Goal: Task Accomplishment & Management: Manage account settings

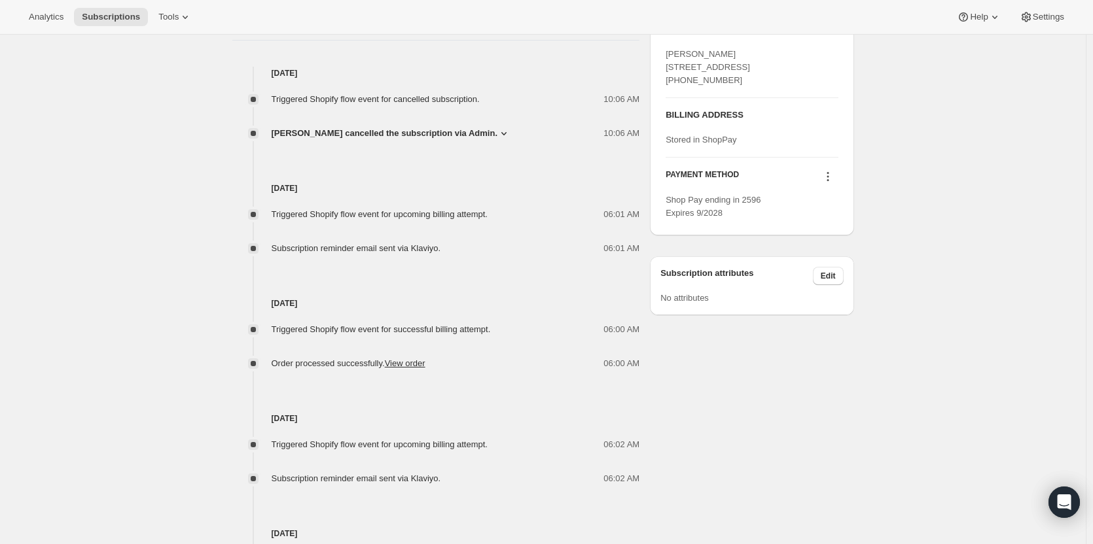
scroll to position [509, 0]
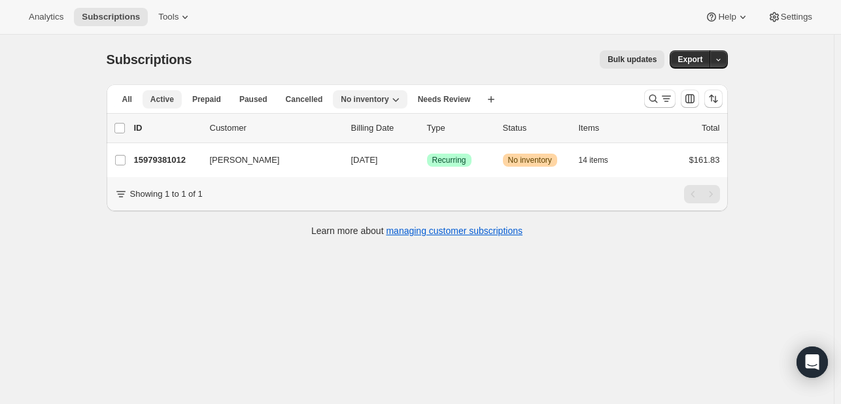
click at [156, 103] on span "Active" at bounding box center [162, 99] width 24 height 10
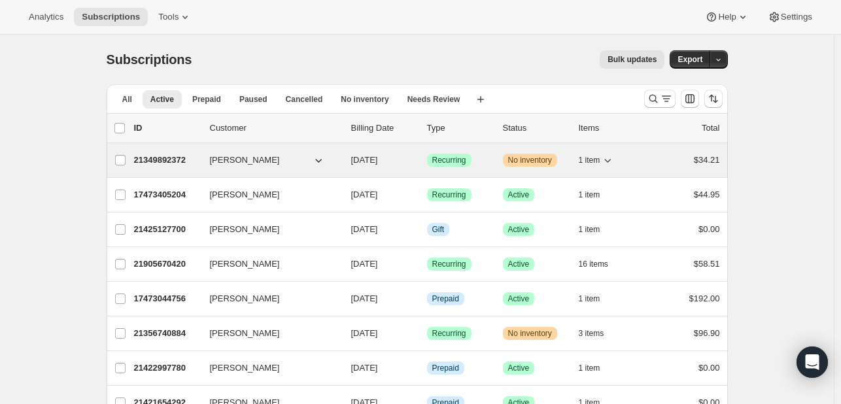
click at [557, 163] on span "Warning No inventory" at bounding box center [530, 160] width 54 height 13
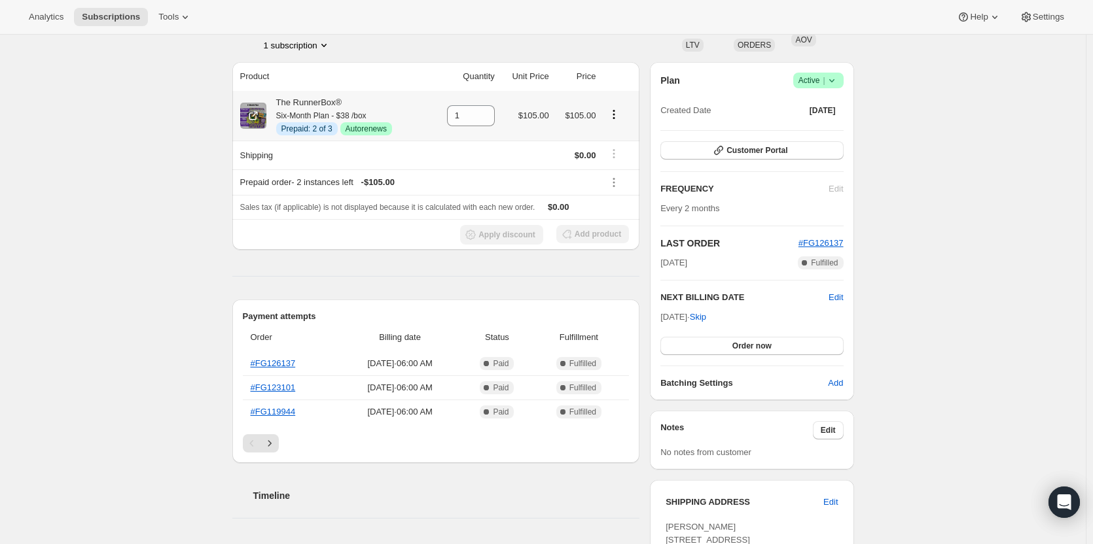
scroll to position [94, 0]
click at [832, 84] on icon at bounding box center [831, 79] width 13 height 13
click at [803, 131] on span "Cancel subscription" at bounding box center [822, 128] width 74 height 10
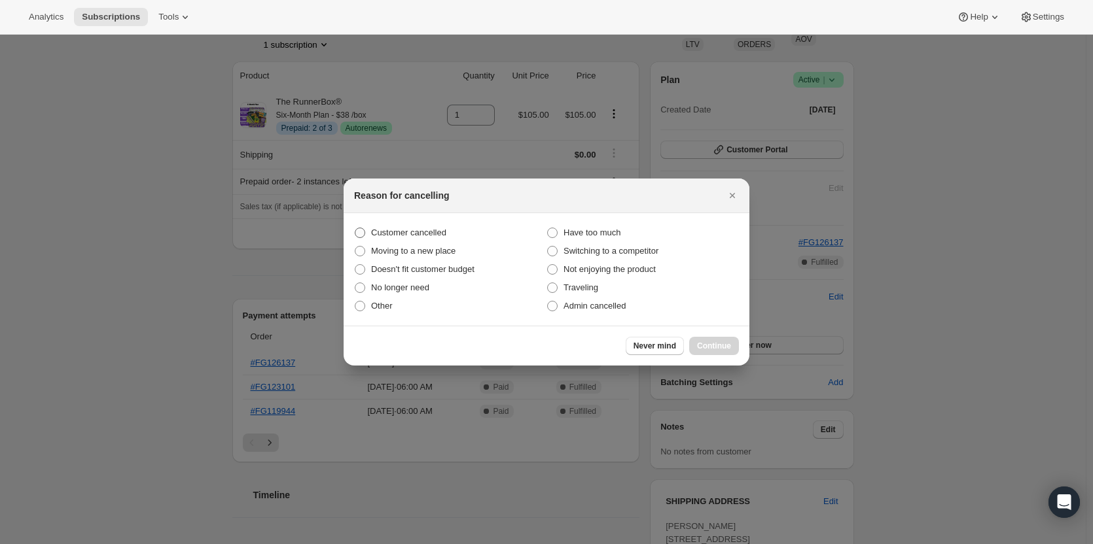
click at [402, 229] on span "Customer cancelled" at bounding box center [408, 233] width 75 height 10
click at [355, 228] on input "Customer cancelled" at bounding box center [355, 228] width 1 height 1
radio input "true"
click at [706, 341] on span "Continue" at bounding box center [714, 346] width 34 height 10
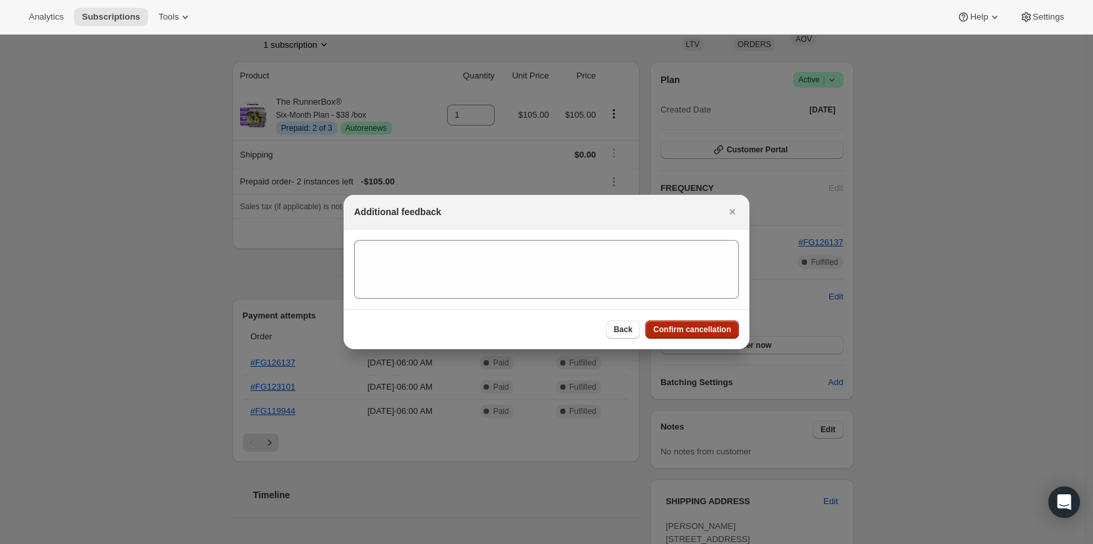
click at [686, 327] on span "Confirm cancellation" at bounding box center [692, 329] width 78 height 10
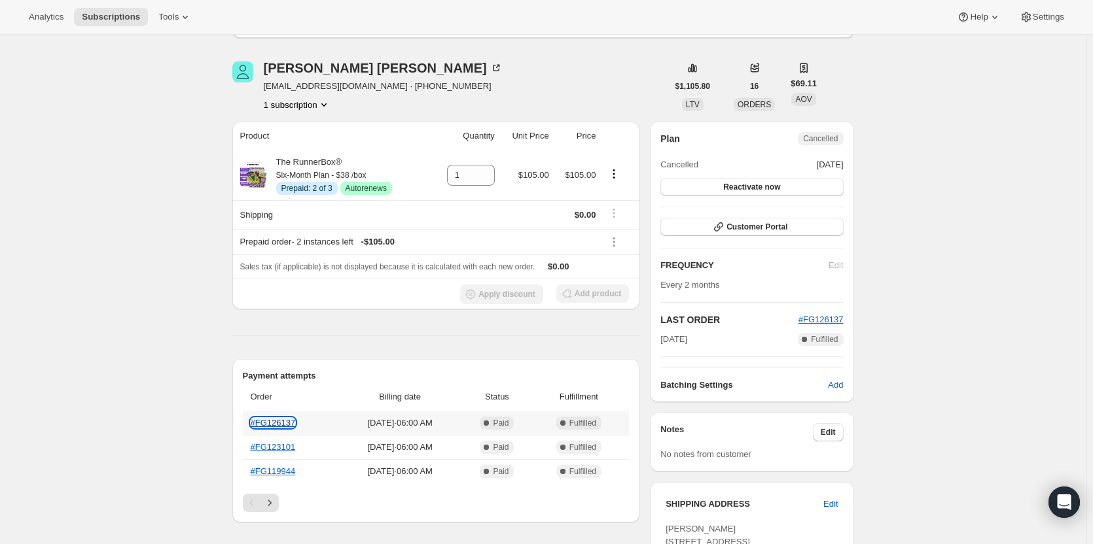
click at [268, 418] on link "#FG126137" at bounding box center [273, 423] width 45 height 10
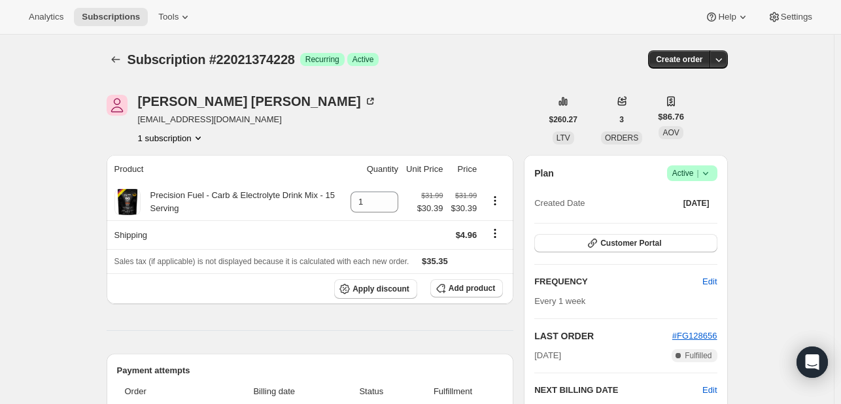
click at [704, 167] on icon at bounding box center [705, 173] width 13 height 13
click at [676, 222] on span "Cancel subscription" at bounding box center [696, 221] width 74 height 10
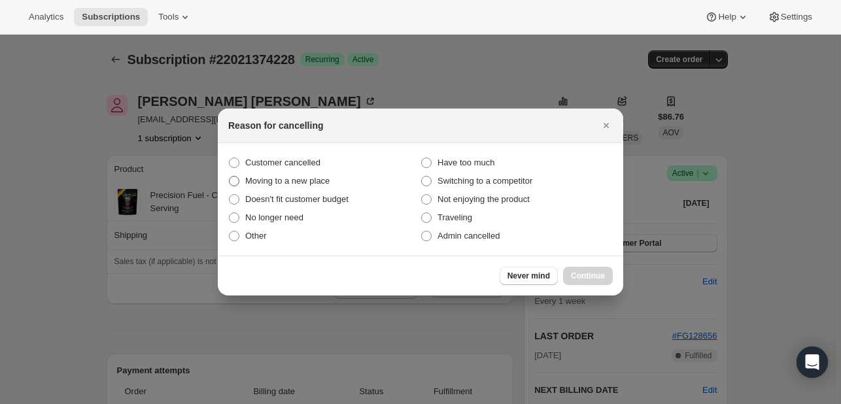
click at [241, 179] on label "Moving to a new place" at bounding box center [324, 181] width 192 height 18
click at [230, 177] on input "Moving to a new place" at bounding box center [229, 176] width 1 height 1
radio input "true"
click at [262, 167] on span "Customer cancelled" at bounding box center [282, 163] width 75 height 10
click at [230, 158] on input "Customer cancelled" at bounding box center [229, 158] width 1 height 1
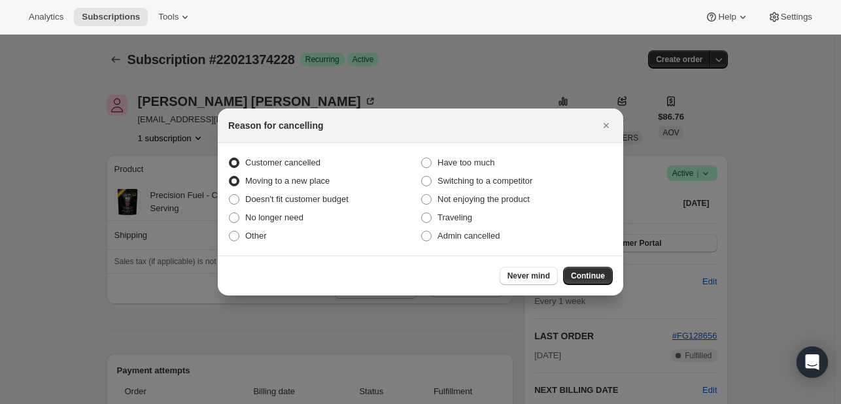
radio input "true"
radio input "false"
click at [602, 275] on span "Continue" at bounding box center [588, 276] width 34 height 10
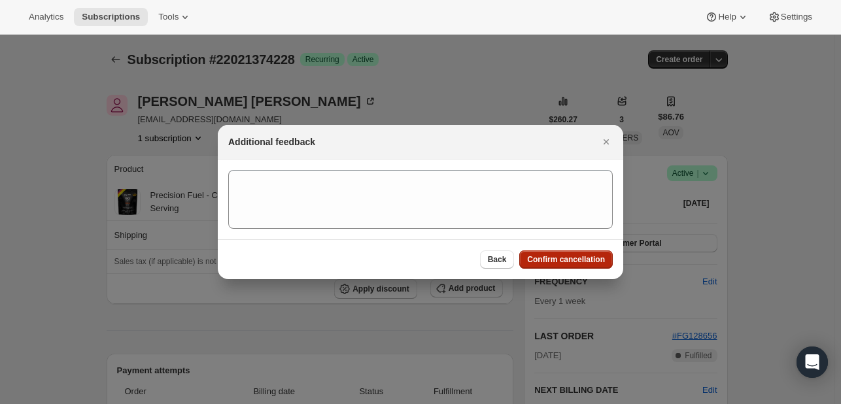
click at [570, 263] on span "Confirm cancellation" at bounding box center [566, 259] width 78 height 10
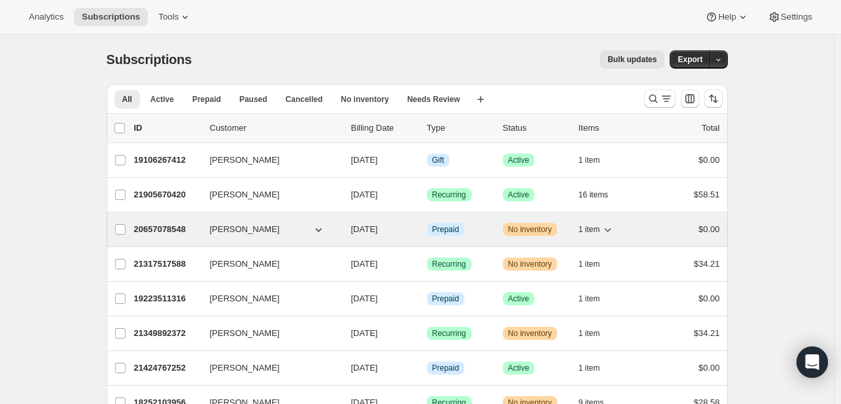
click at [599, 228] on span "1 item" at bounding box center [590, 229] width 22 height 10
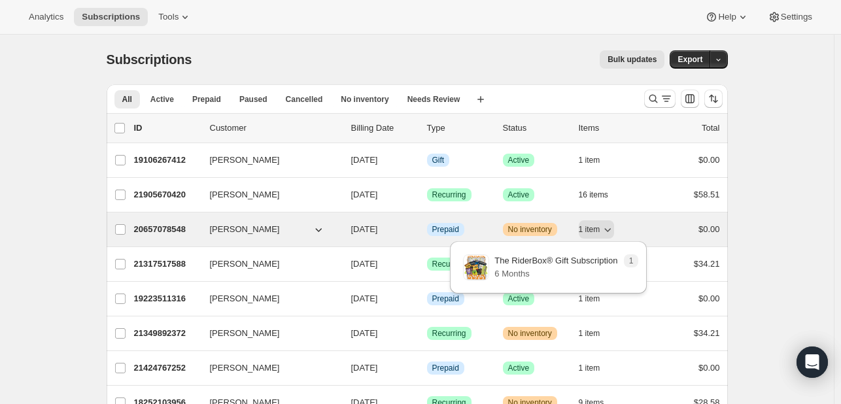
click at [557, 228] on span "Warning No inventory" at bounding box center [530, 229] width 54 height 13
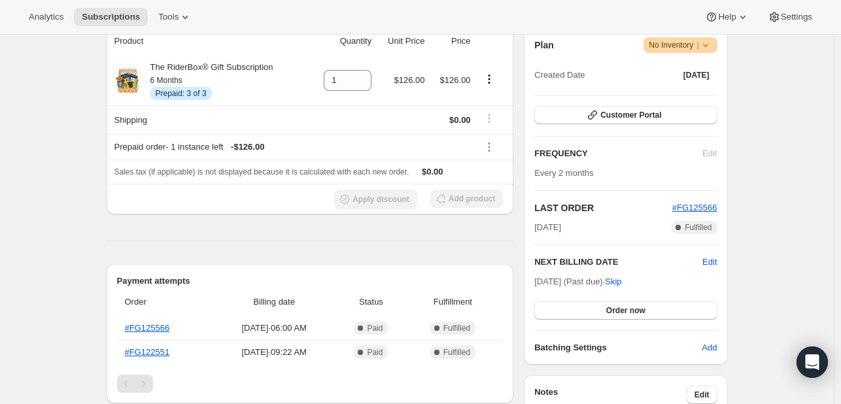
scroll to position [164, 0]
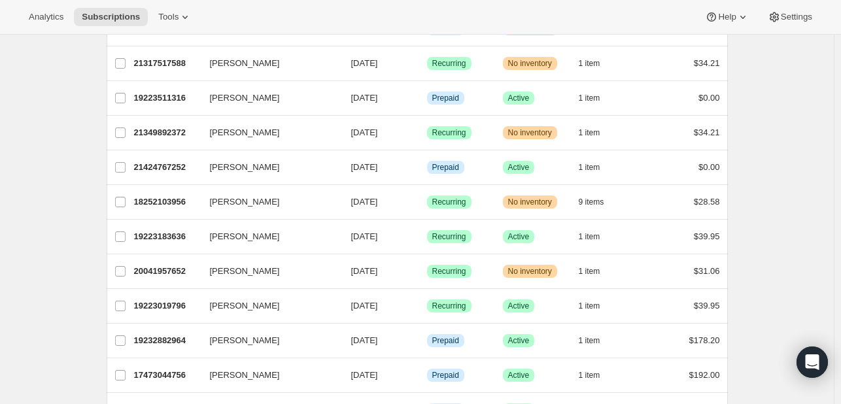
scroll to position [201, 0]
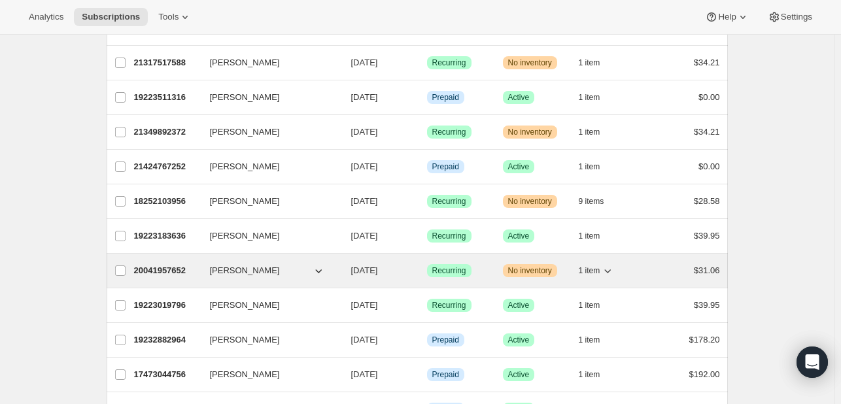
click at [599, 266] on span "1 item" at bounding box center [590, 271] width 22 height 10
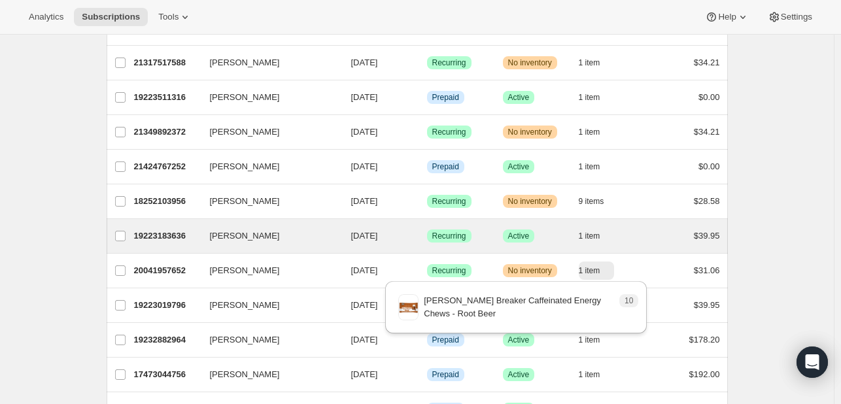
scroll to position [0, 0]
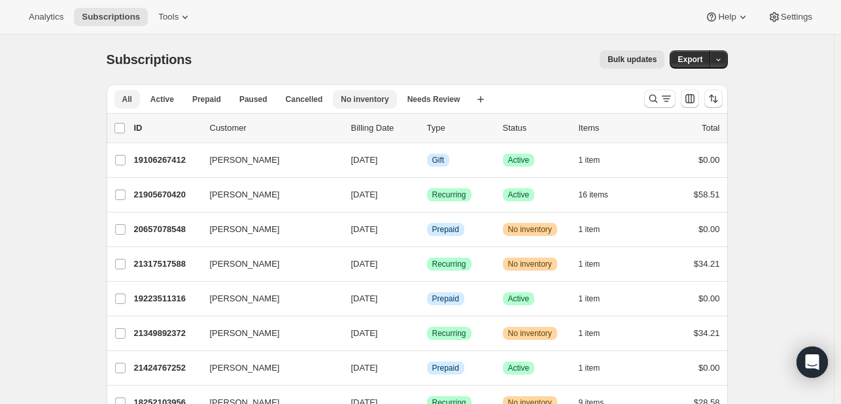
click at [353, 104] on span "No inventory" at bounding box center [365, 99] width 48 height 10
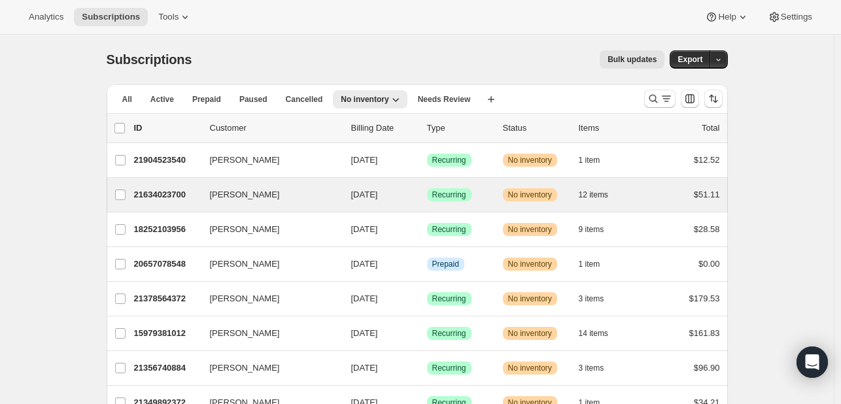
scroll to position [201, 0]
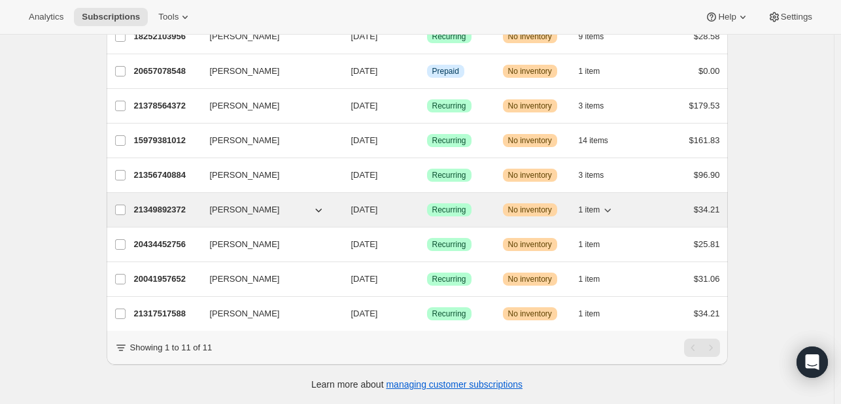
click at [610, 209] on icon "button" at bounding box center [608, 211] width 7 height 4
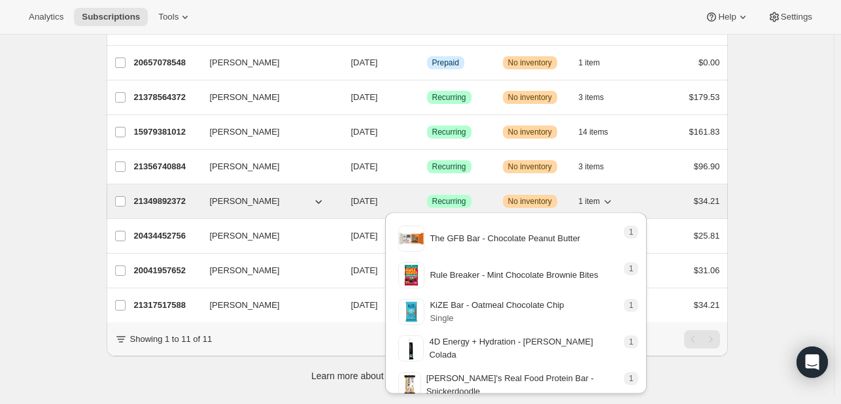
click at [610, 200] on icon "button" at bounding box center [608, 202] width 7 height 4
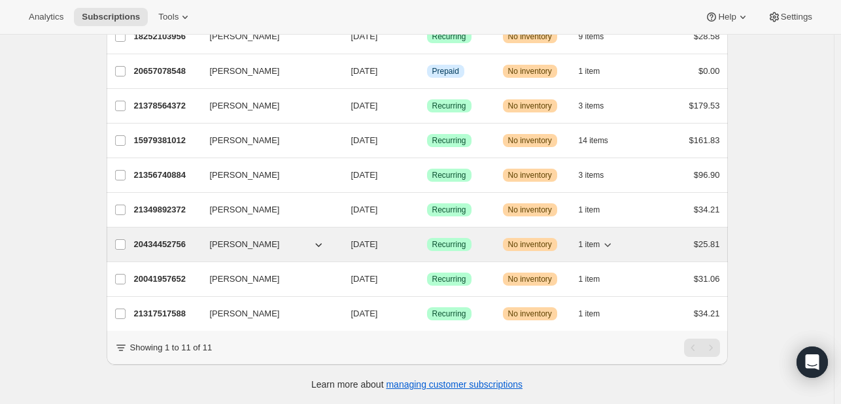
click at [595, 239] on span "1 item" at bounding box center [590, 244] width 22 height 10
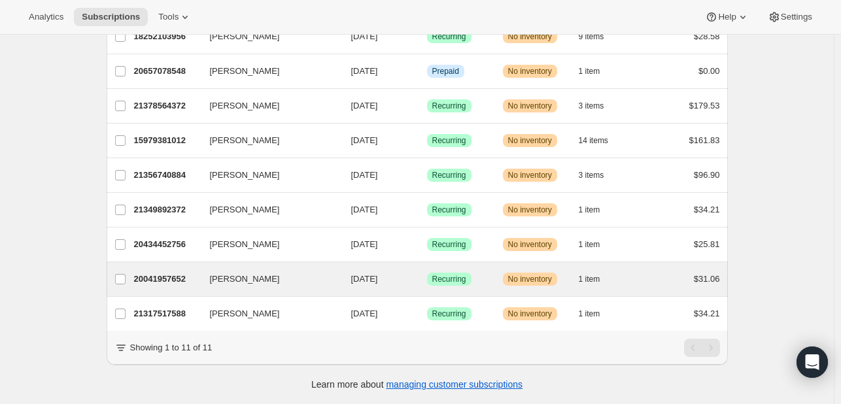
click at [597, 262] on div "[PERSON_NAME] 20041957652 [PERSON_NAME] [DATE] Success Recurring Warning No inv…" at bounding box center [418, 279] width 622 height 34
